Goal: Task Accomplishment & Management: Manage account settings

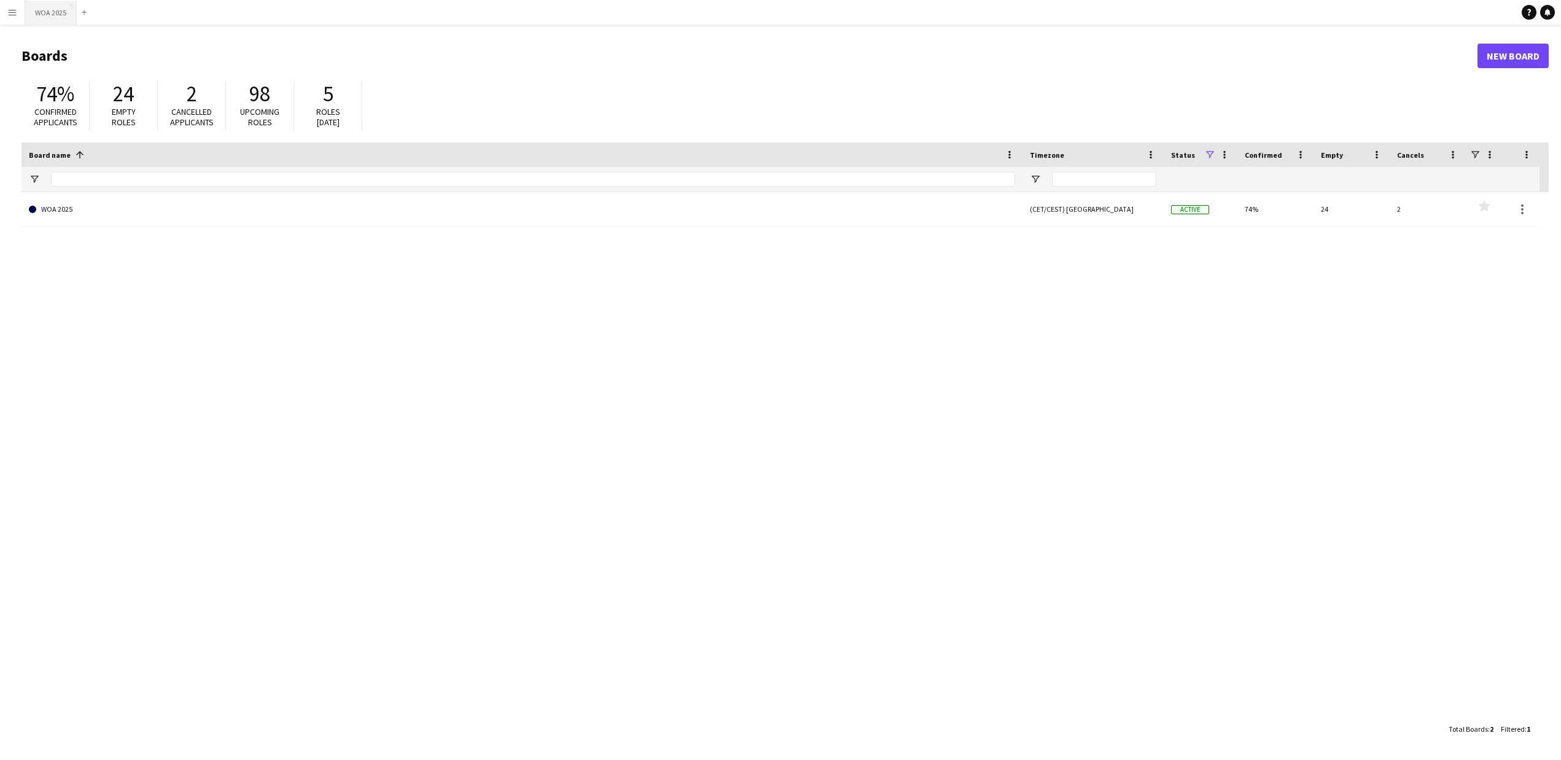
drag, startPoint x: 8, startPoint y: 12, endPoint x: 26, endPoint y: 12, distance: 17.8
click at [8, 12] on app-icon "Menu" at bounding box center [12, 12] width 10 height 10
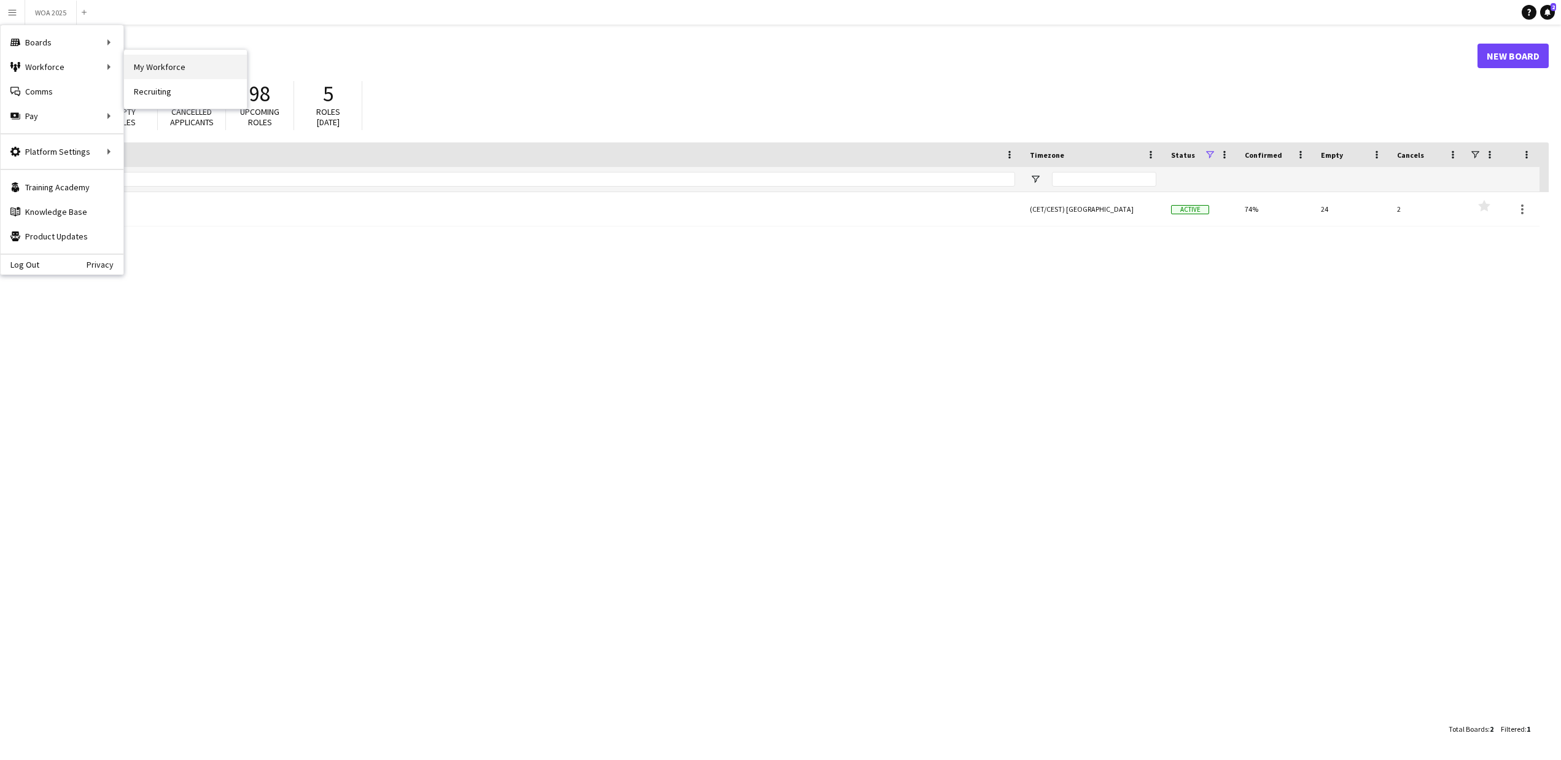
click at [148, 70] on link "My Workforce" at bounding box center [185, 67] width 123 height 25
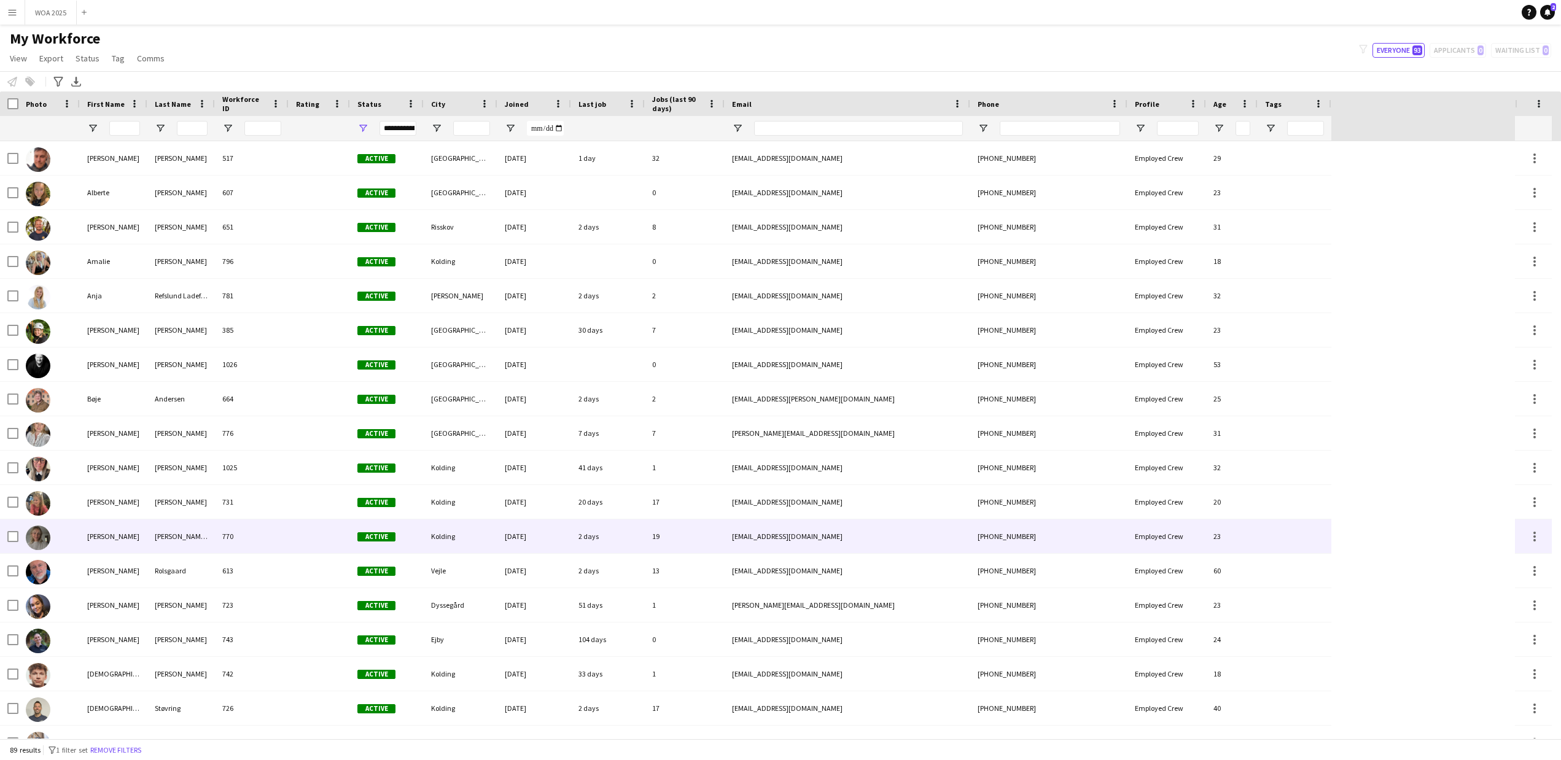
click at [103, 533] on div "[PERSON_NAME]" at bounding box center [114, 536] width 68 height 34
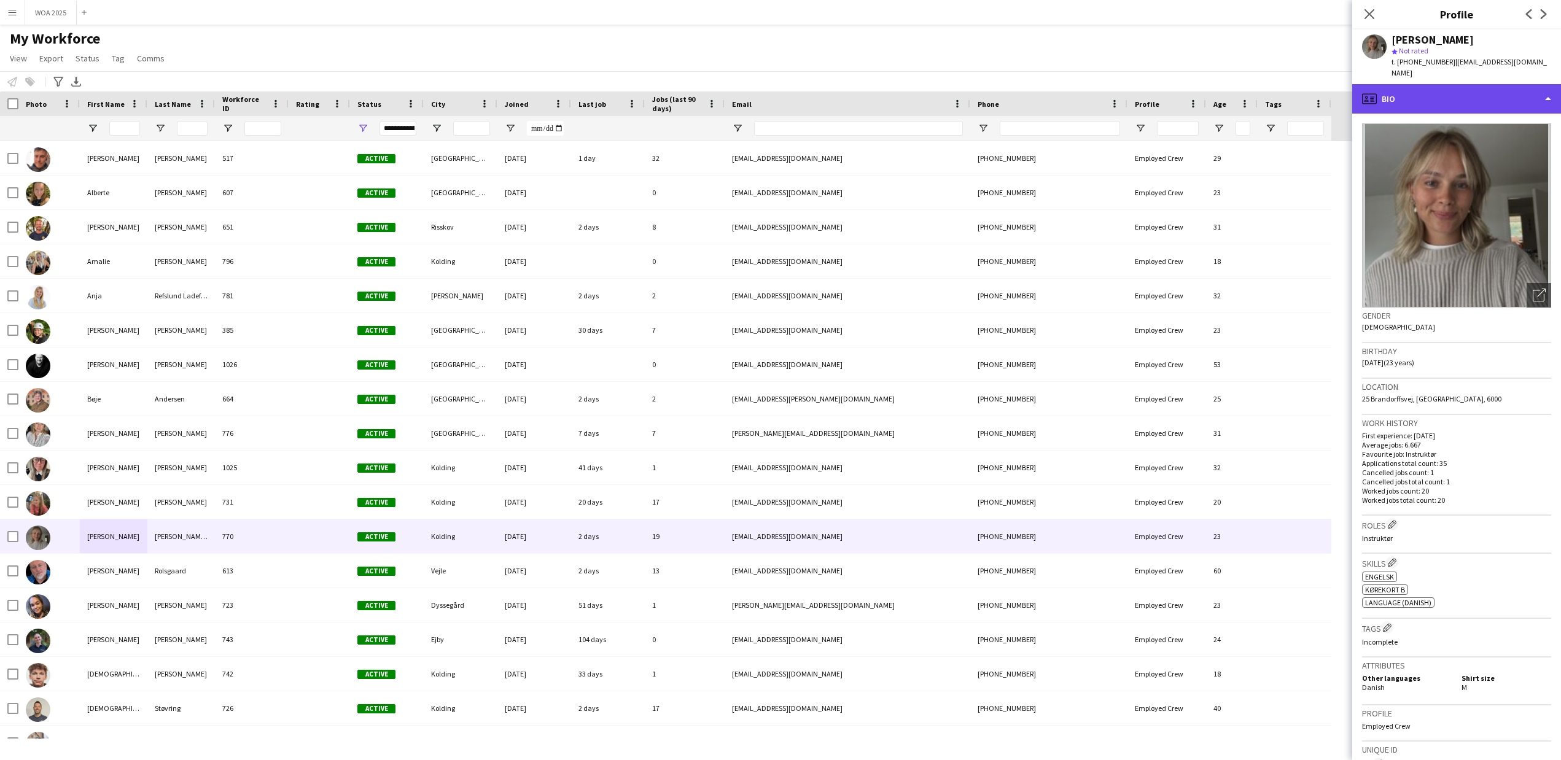
click at [1541, 87] on div "profile Bio" at bounding box center [1456, 98] width 209 height 29
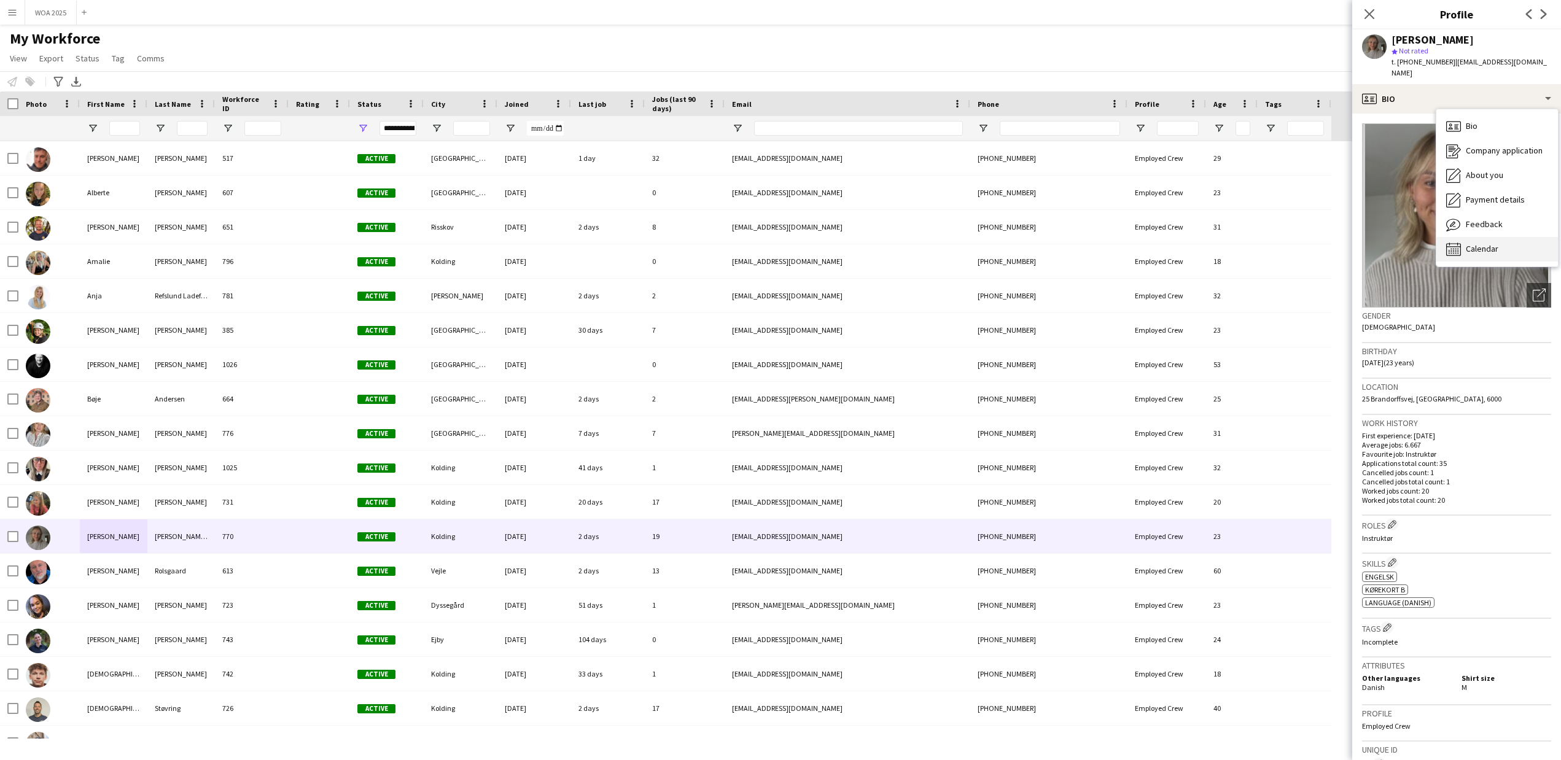
click at [1495, 243] on span "Calendar" at bounding box center [1481, 248] width 33 height 11
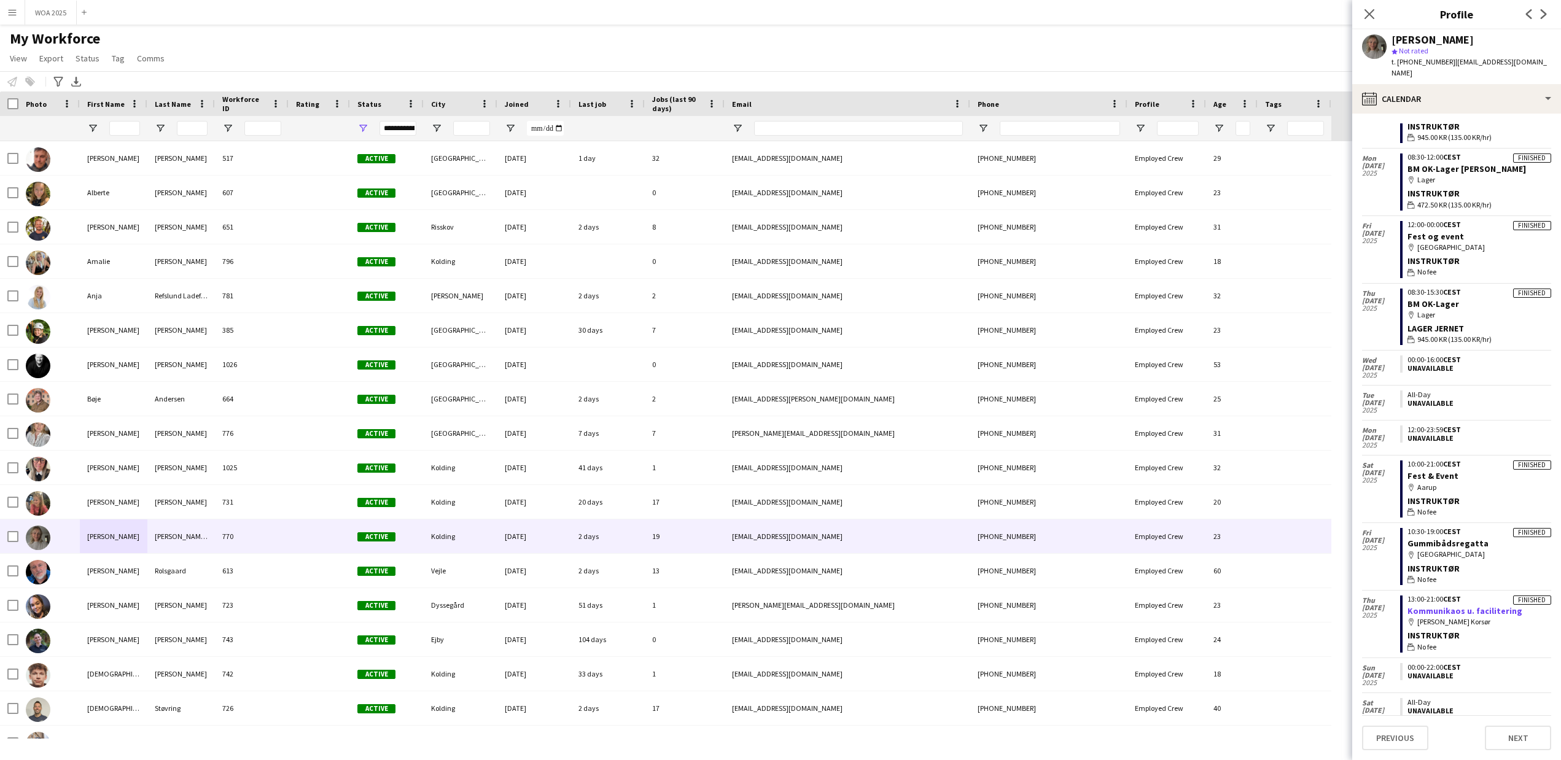
scroll to position [2120, 0]
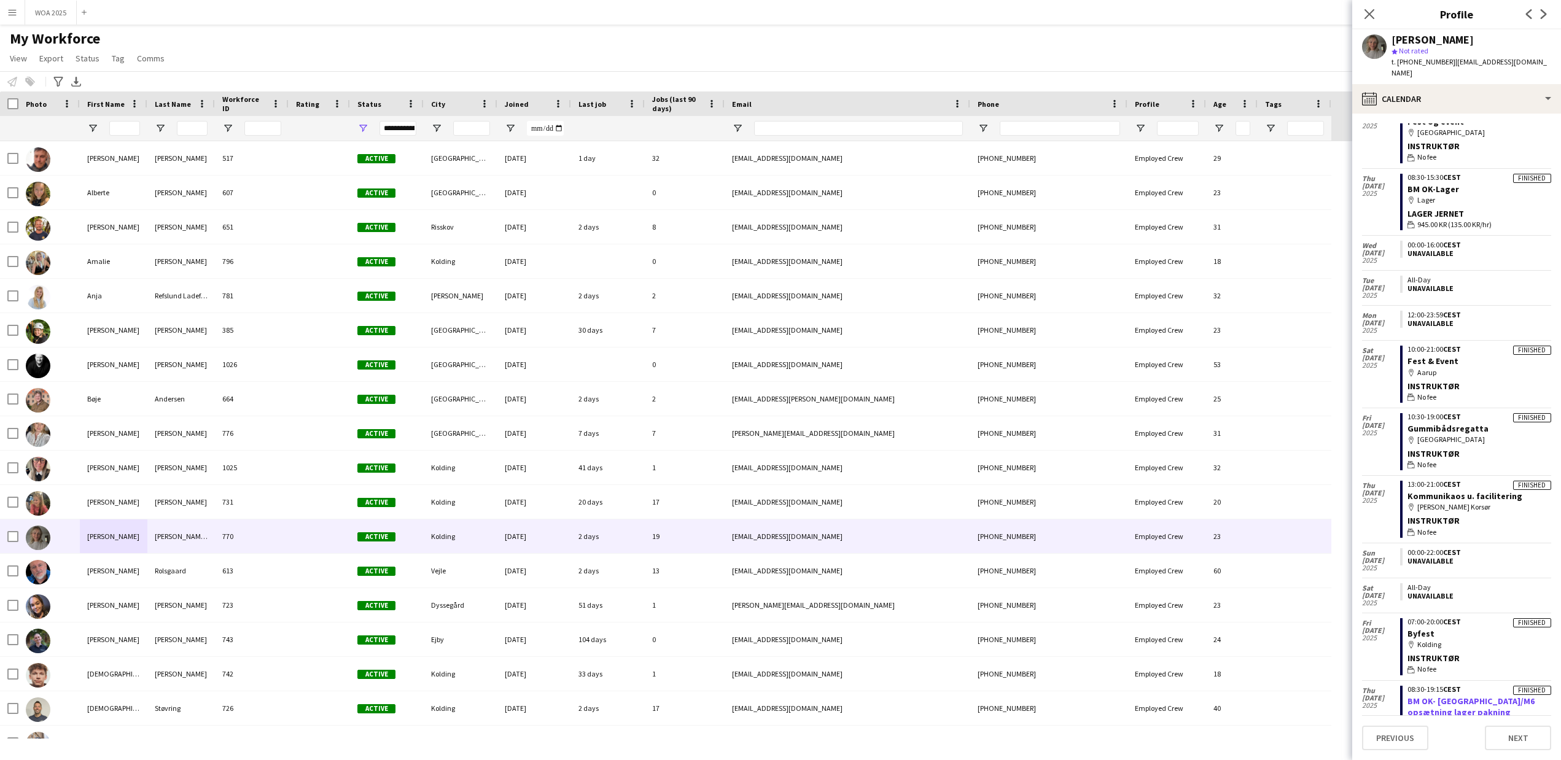
click at [1446, 696] on link "BM OK- [GEOGRAPHIC_DATA]/M6 opsætning lager pakning" at bounding box center [1470, 707] width 127 height 22
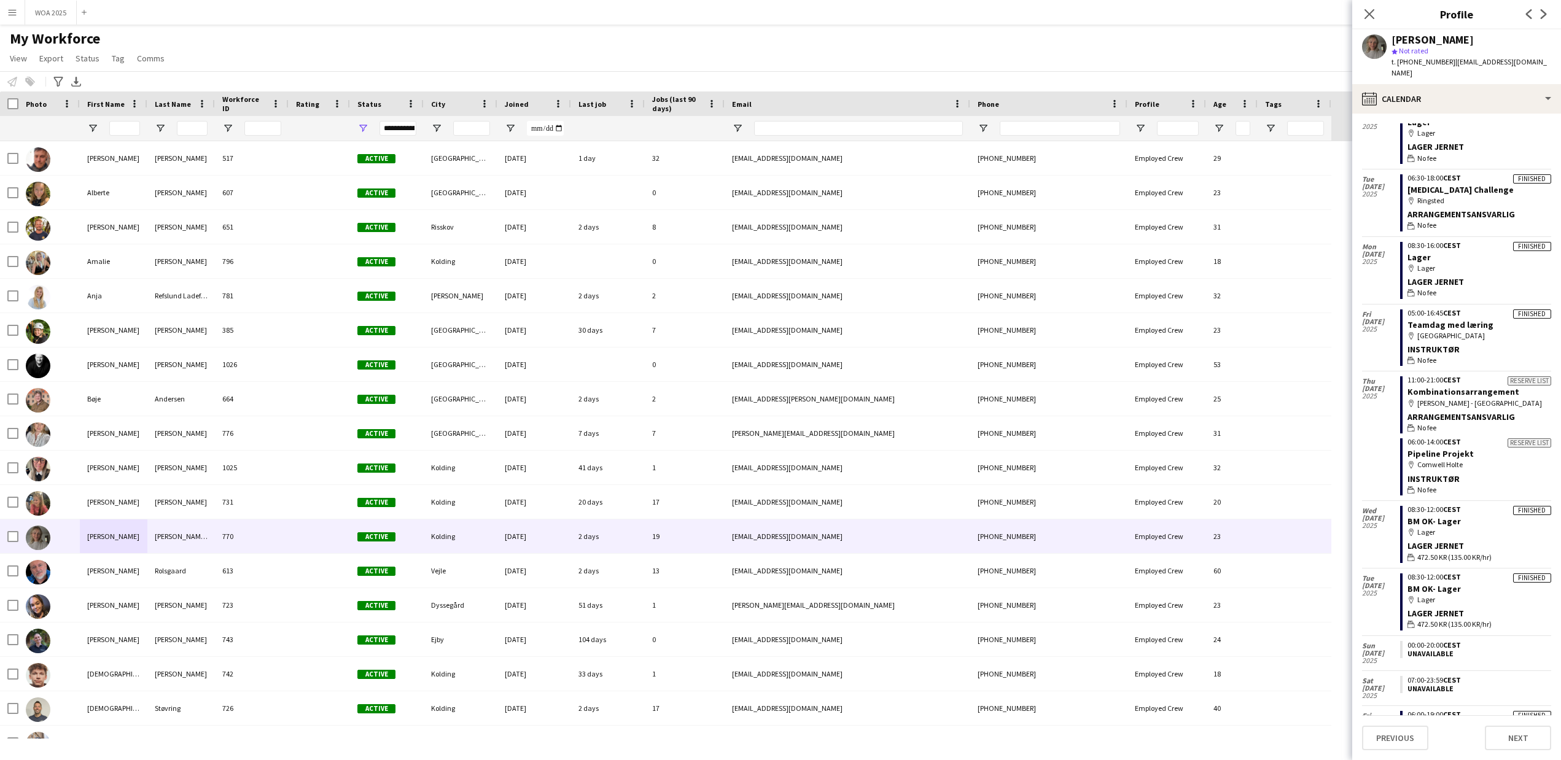
scroll to position [1199, 0]
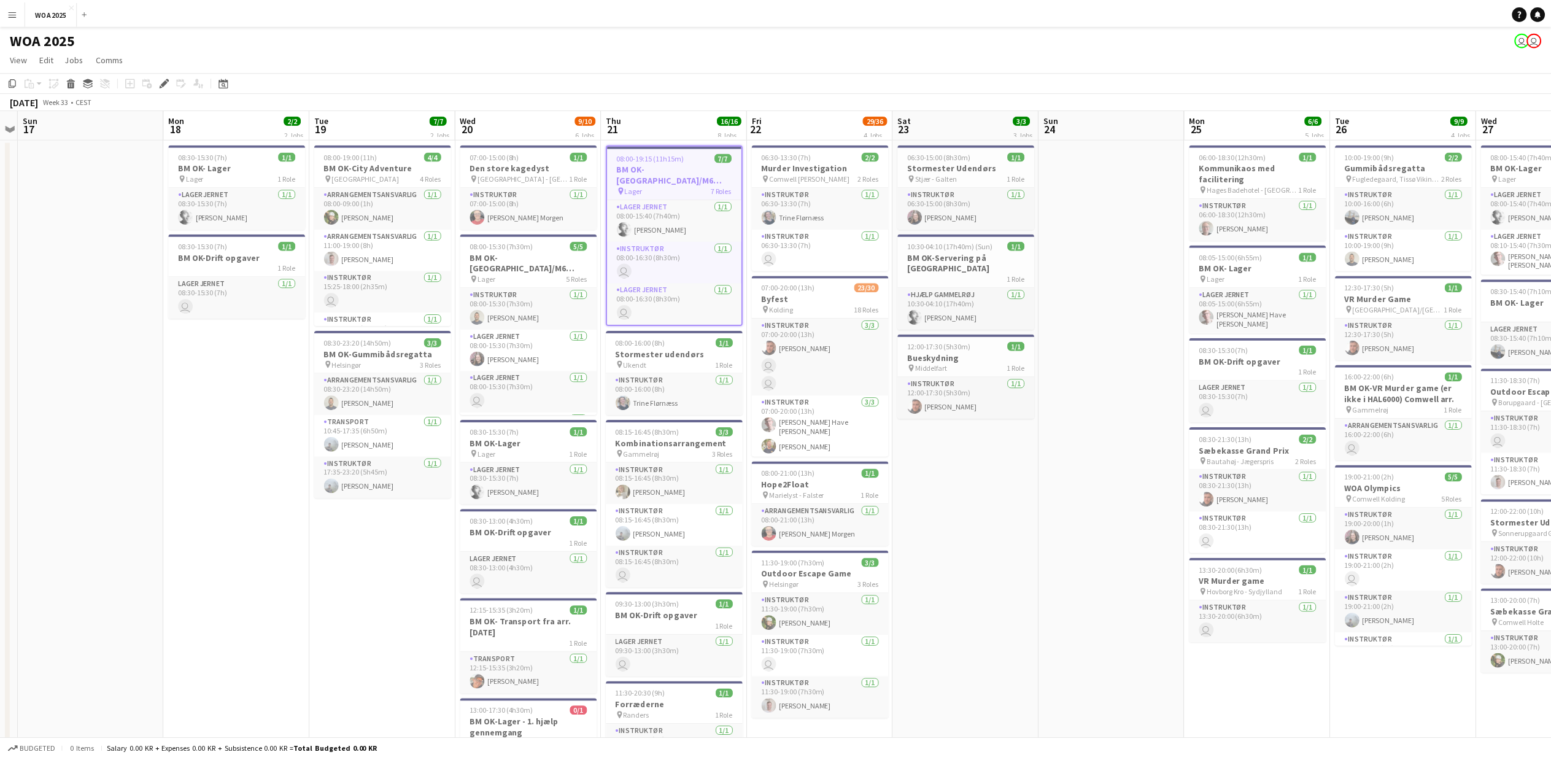
scroll to position [0, 422]
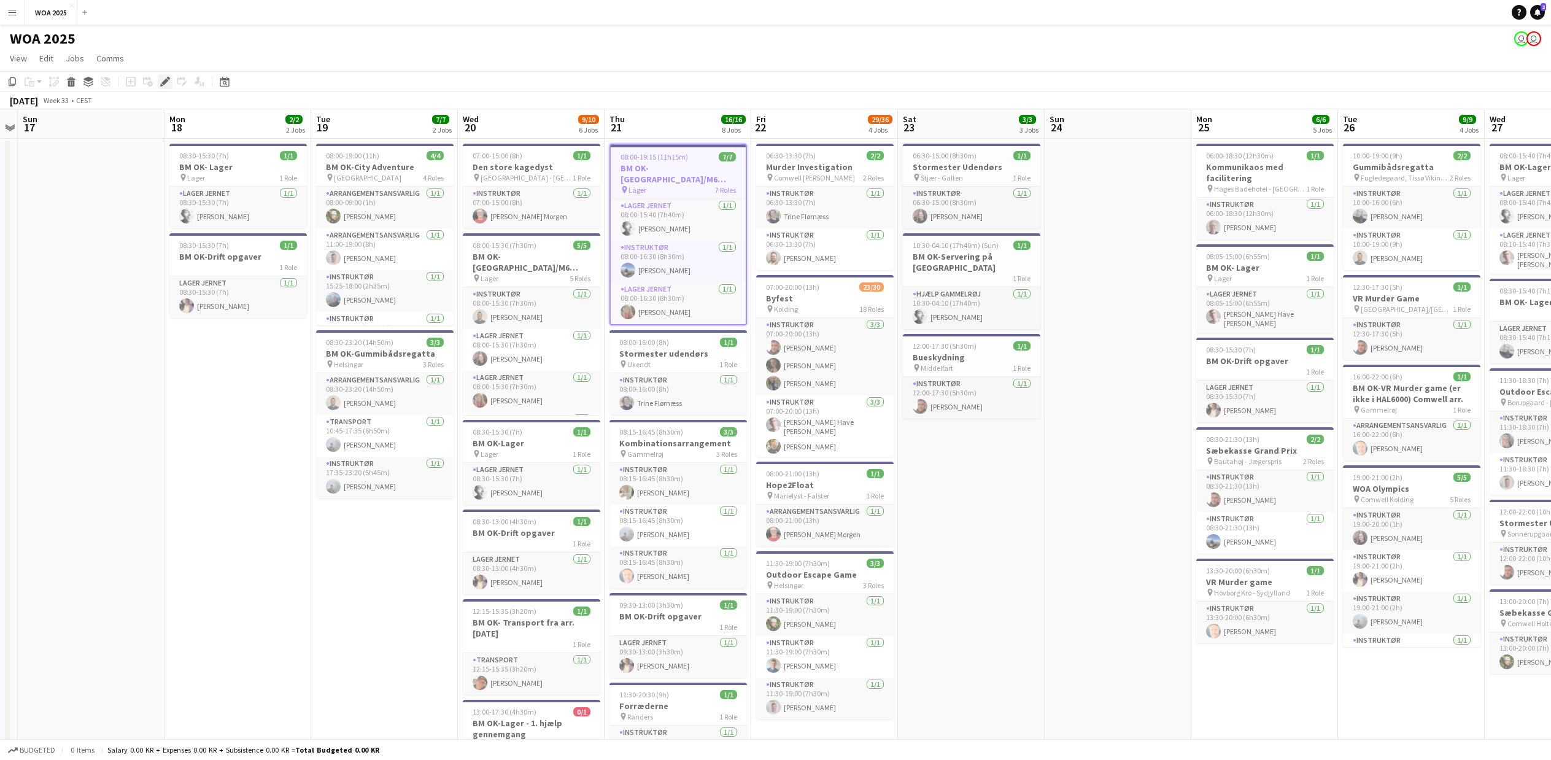
click at [167, 83] on icon "Edit" at bounding box center [165, 82] width 10 height 10
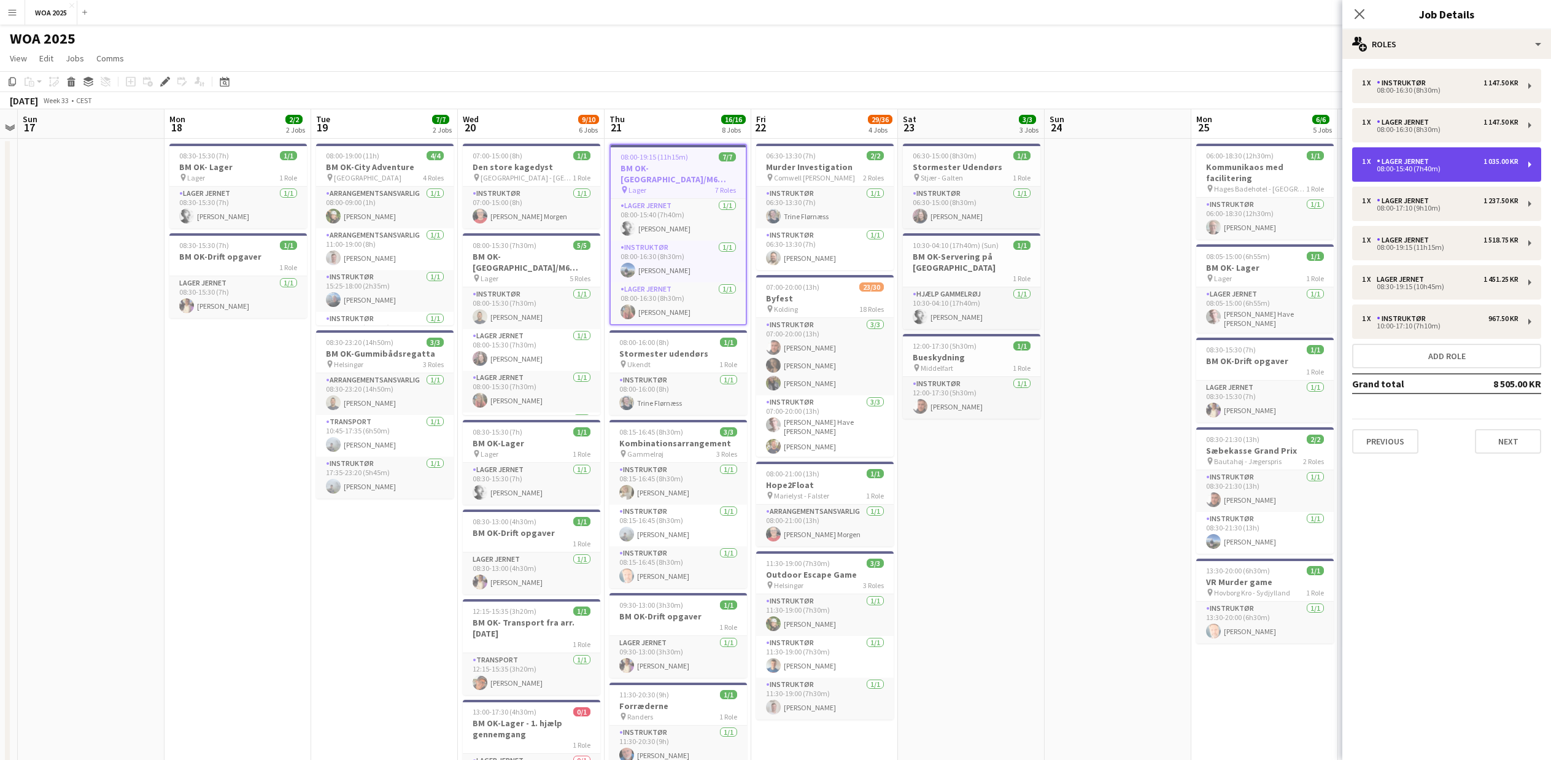
click at [1387, 165] on div "Lager Jernet" at bounding box center [1405, 161] width 57 height 9
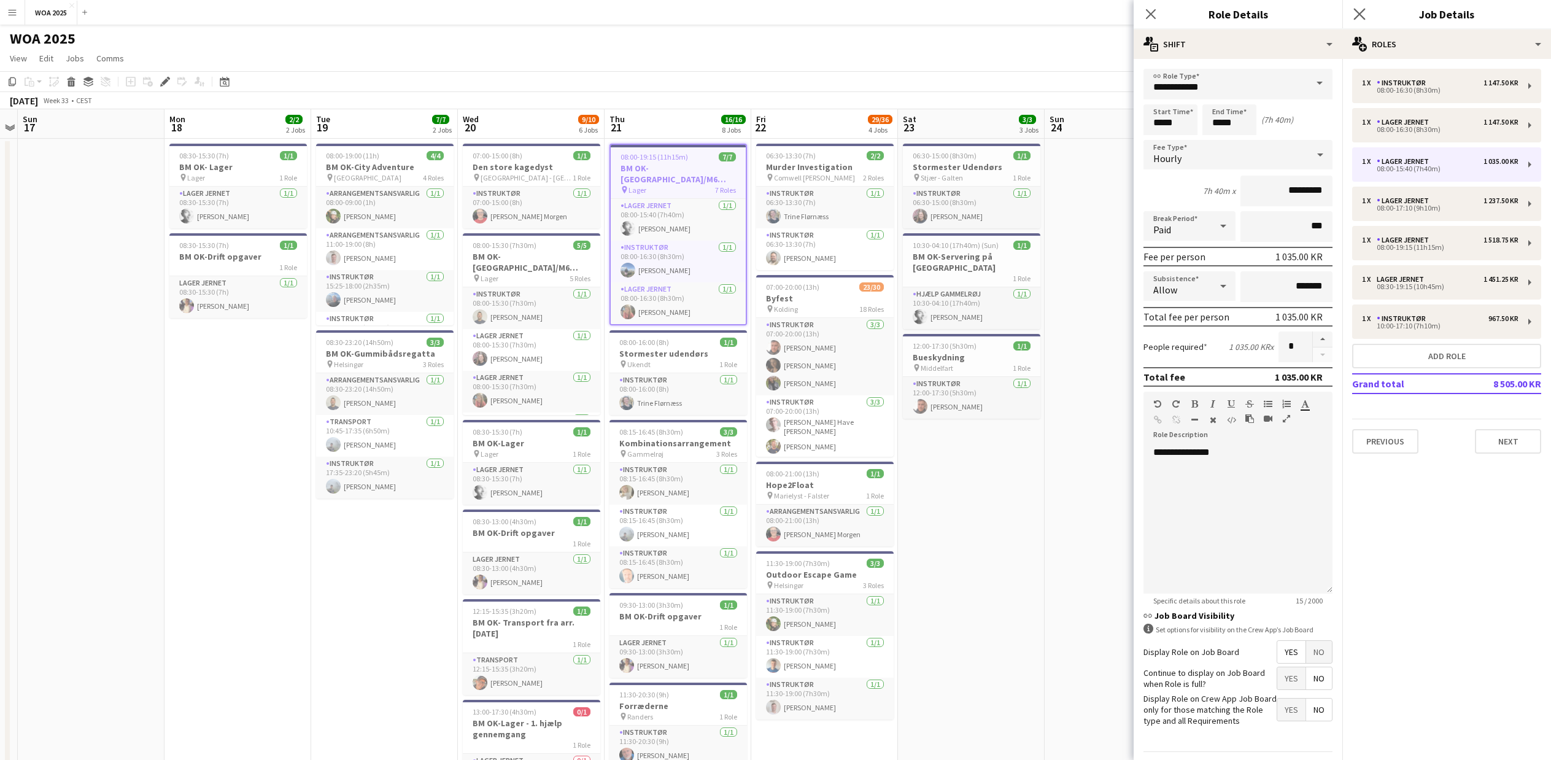
click at [1362, 7] on app-icon "Close pop-in" at bounding box center [1360, 15] width 18 height 18
